Goal: Transaction & Acquisition: Subscribe to service/newsletter

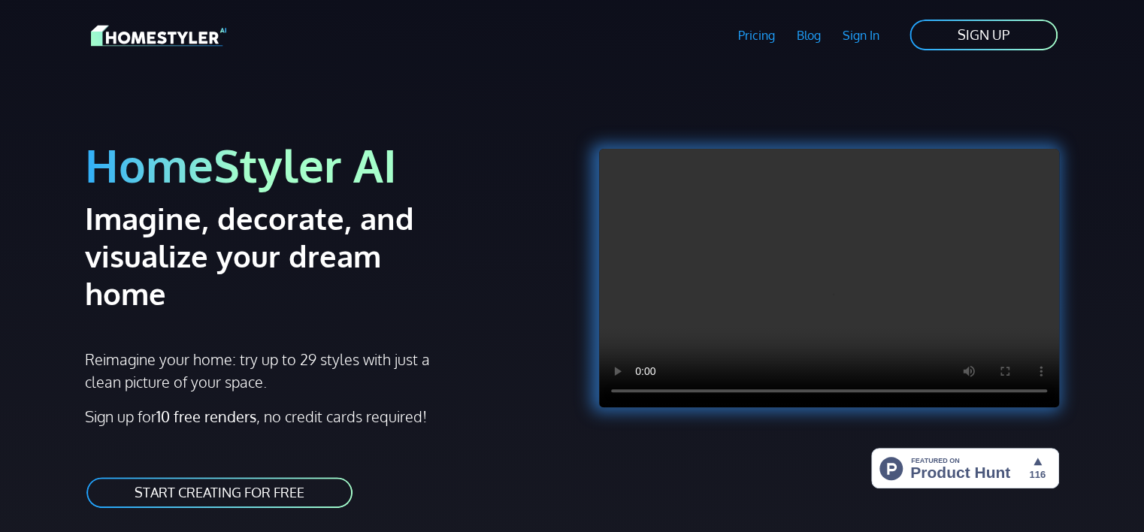
click at [195, 476] on link "START CREATING FOR FREE" at bounding box center [219, 493] width 269 height 34
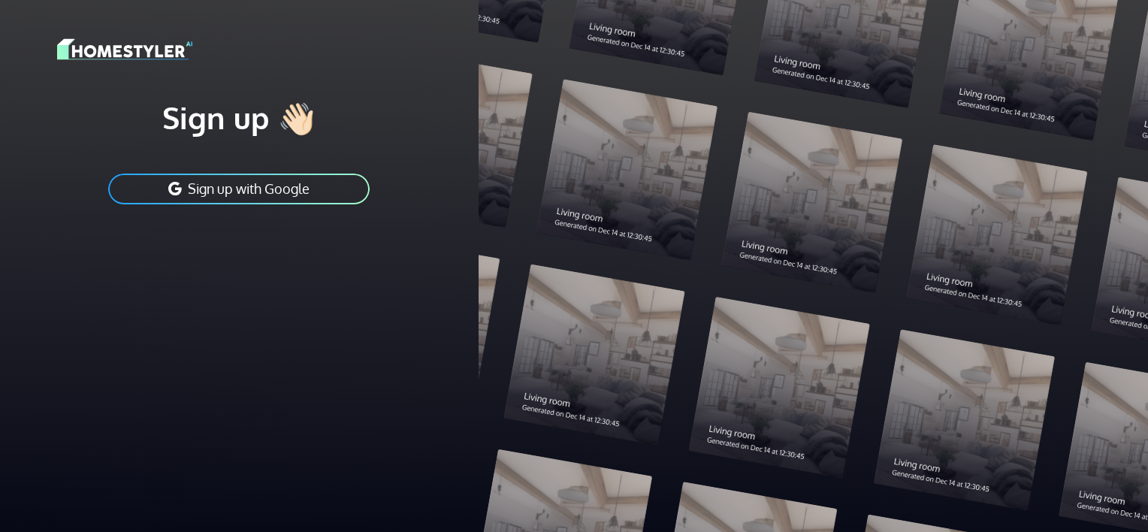
click at [330, 190] on button "Sign up with Google" at bounding box center [239, 189] width 264 height 34
drag, startPoint x: 1038, startPoint y: 374, endPoint x: 869, endPoint y: 119, distance: 306.1
click at [869, 119] on div at bounding box center [813, 266] width 669 height 532
drag, startPoint x: 295, startPoint y: 109, endPoint x: 201, endPoint y: 103, distance: 94.9
click at [201, 103] on h1 "Sign up 👋🏻" at bounding box center [239, 117] width 364 height 38
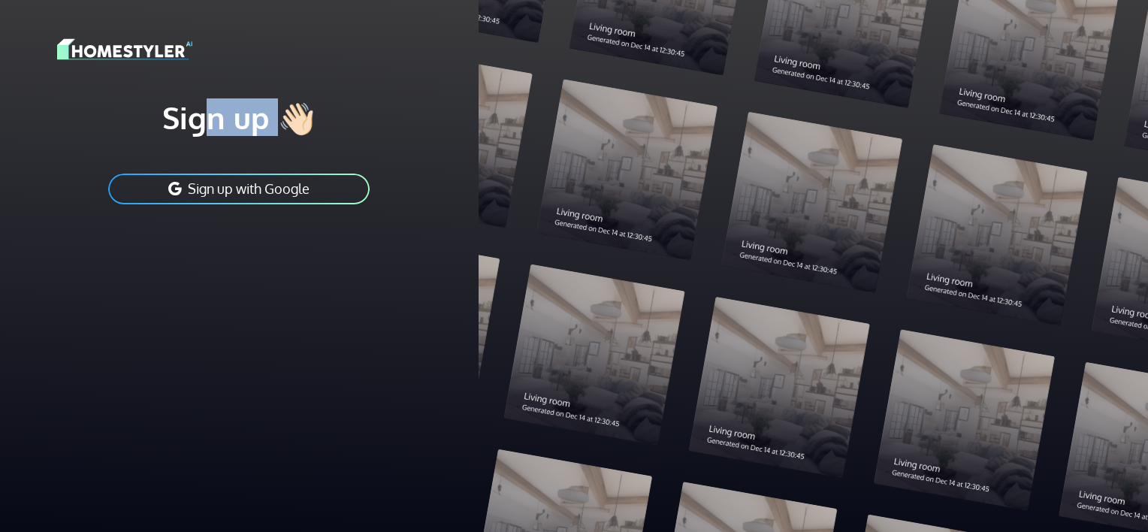
click at [201, 103] on h1 "Sign up 👋🏻" at bounding box center [239, 117] width 364 height 38
click at [141, 45] on img at bounding box center [124, 49] width 135 height 26
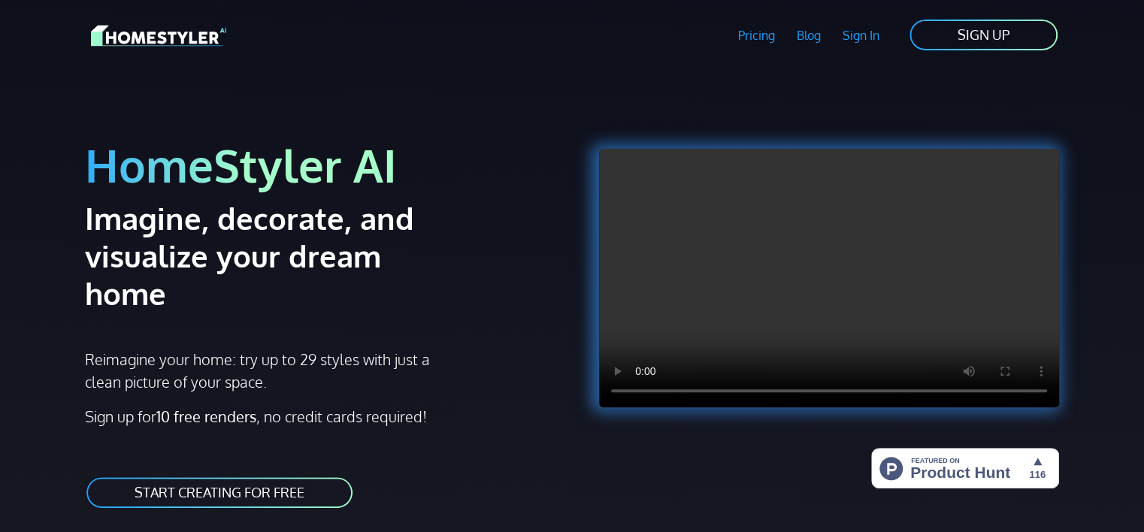
click at [231, 476] on link "START CREATING FOR FREE" at bounding box center [219, 493] width 269 height 34
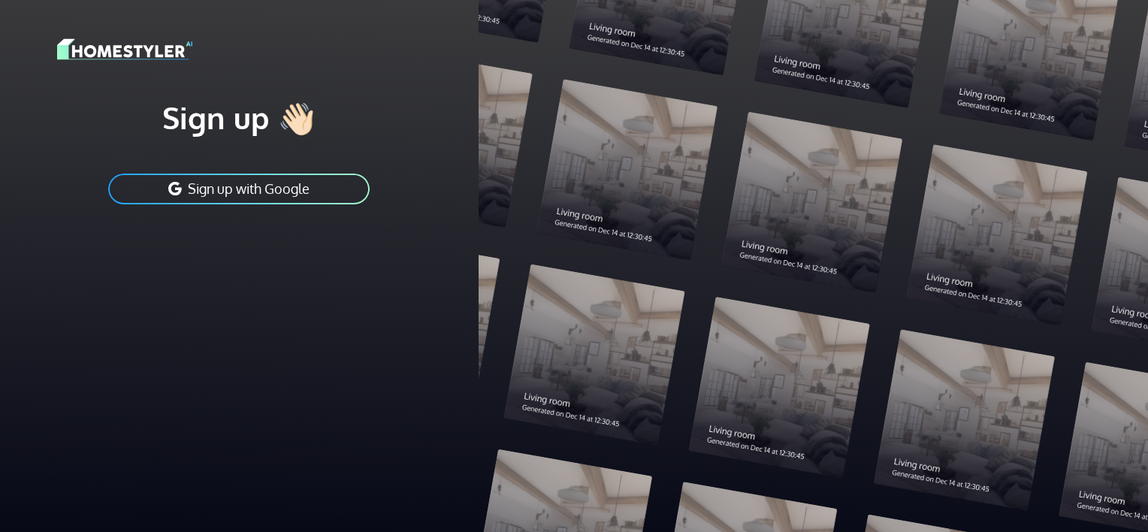
click at [322, 197] on button "Sign up with Google" at bounding box center [239, 189] width 264 height 34
